Goal: Task Accomplishment & Management: Manage account settings

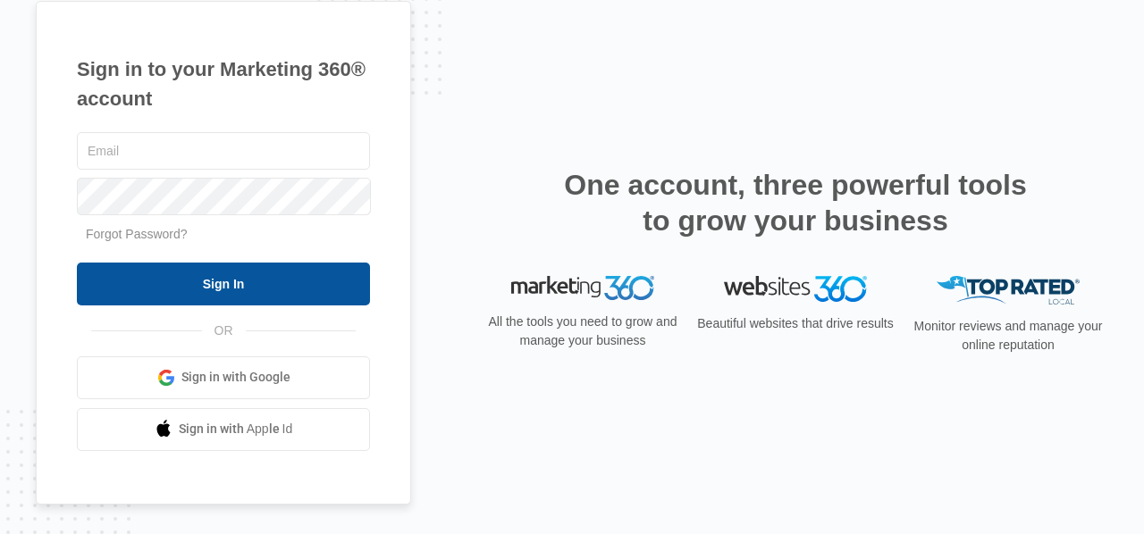
type input "[EMAIL_ADDRESS][DOMAIN_NAME]"
click at [334, 293] on input "Sign In" at bounding box center [223, 284] width 293 height 43
type input "[EMAIL_ADDRESS][DOMAIN_NAME]"
click at [274, 287] on input "Sign In" at bounding box center [223, 284] width 293 height 43
type input "[EMAIL_ADDRESS][DOMAIN_NAME]"
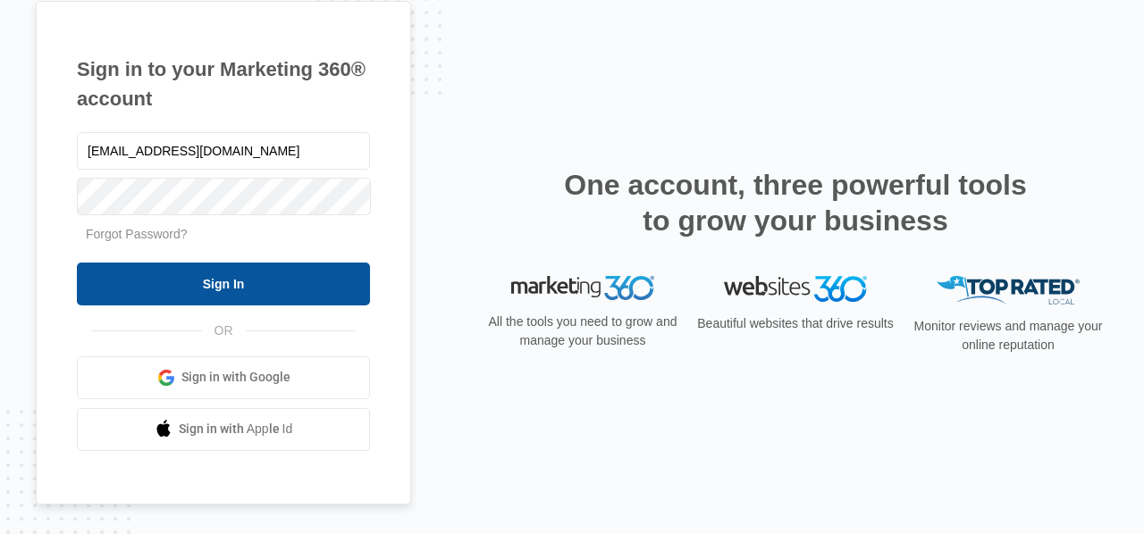
click at [167, 270] on input "Sign In" at bounding box center [223, 284] width 293 height 43
